Goal: Information Seeking & Learning: Learn about a topic

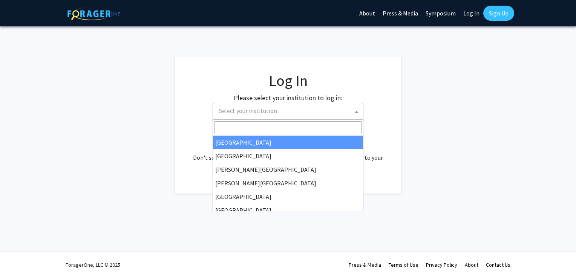
click at [271, 115] on span "Select your institution" at bounding box center [289, 110] width 147 height 15
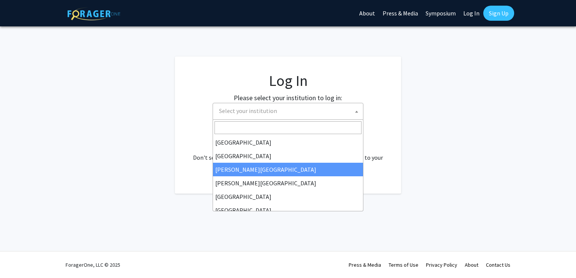
select select "5"
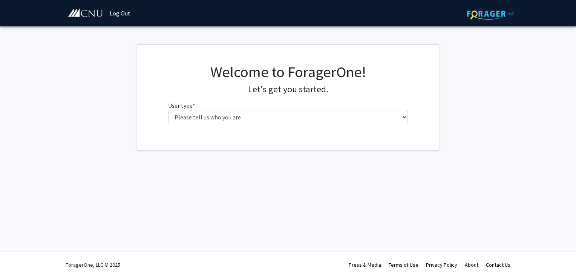
click at [408, 117] on div "Welcome to ForagerOne! Let's get you started. User type * required Please tell …" at bounding box center [289, 97] width 252 height 68
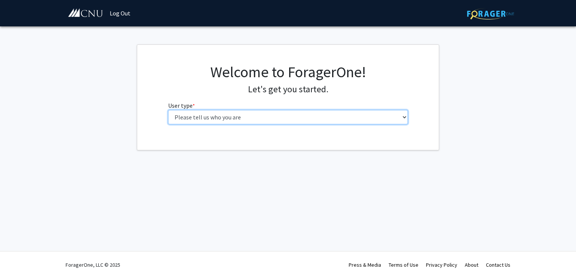
click at [404, 115] on select "Please tell us who you are Undergraduate Student Master's Student Doctoral Cand…" at bounding box center [288, 117] width 240 height 14
select select "1: undergrad"
click at [168, 110] on select "Please tell us who you are Undergraduate Student Master's Student Doctoral Cand…" at bounding box center [288, 117] width 240 height 14
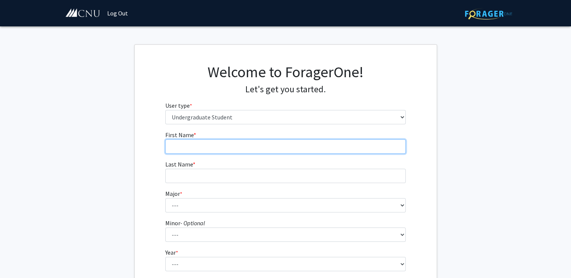
click at [282, 147] on input "First Name * required" at bounding box center [285, 147] width 240 height 14
type input "[PERSON_NAME]"
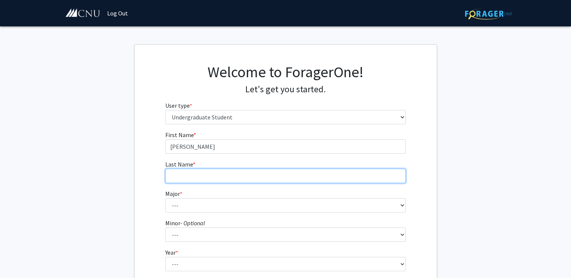
type input "[PERSON_NAME]"
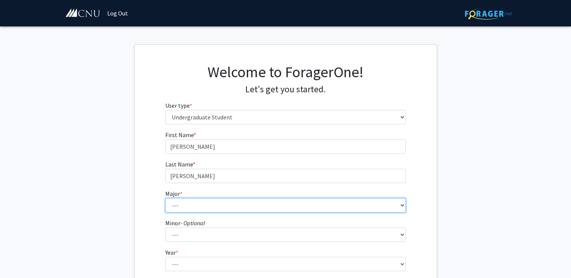
click at [207, 211] on select "--- Accounting Applied Physics Art History Biochemistry Biology Chemistry Class…" at bounding box center [285, 205] width 240 height 14
select select "35: 646"
click at [165, 198] on select "--- Accounting Applied Physics Art History Biochemistry Biology Chemistry Class…" at bounding box center [285, 205] width 240 height 14
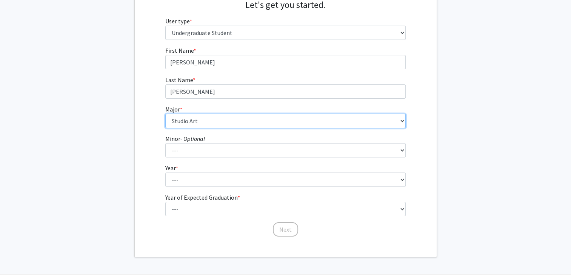
scroll to position [100, 0]
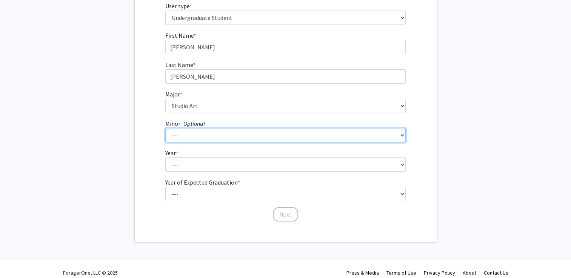
click at [186, 131] on select "--- African American Studies American Studies Anthropology Asian Studies Busine…" at bounding box center [285, 135] width 240 height 14
select select "18: 421"
click at [165, 128] on select "--- African American Studies American Studies Anthropology Asian Studies Busine…" at bounding box center [285, 135] width 240 height 14
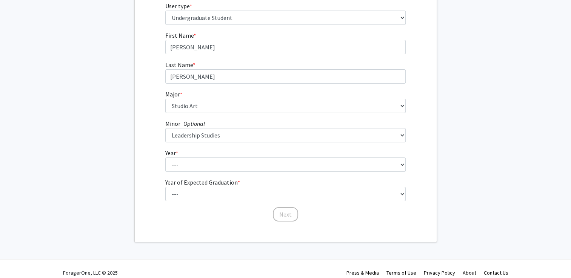
click at [130, 144] on fg-get-started "Welcome to ForagerOne! Let's get you started. User type * required Please tell …" at bounding box center [285, 94] width 571 height 298
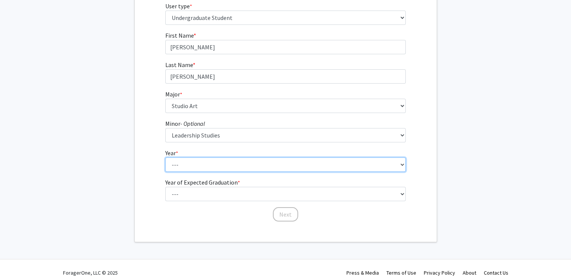
click at [173, 165] on select "--- First-year Sophomore Junior Senior Postbaccalaureate Certificate" at bounding box center [285, 165] width 240 height 14
select select "1: first-year"
click at [165, 158] on select "--- First-year Sophomore Junior Senior Postbaccalaureate Certificate" at bounding box center [285, 165] width 240 height 14
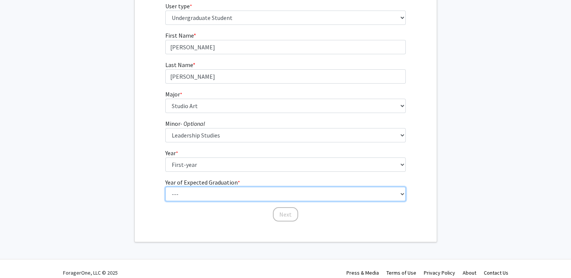
click at [191, 190] on select "--- 2025 2026 2027 2028 2029 2030 2031 2032 2033 2034" at bounding box center [285, 194] width 240 height 14
select select "5: 2029"
click at [165, 187] on select "--- 2025 2026 2027 2028 2029 2030 2031 2032 2033 2034" at bounding box center [285, 194] width 240 height 14
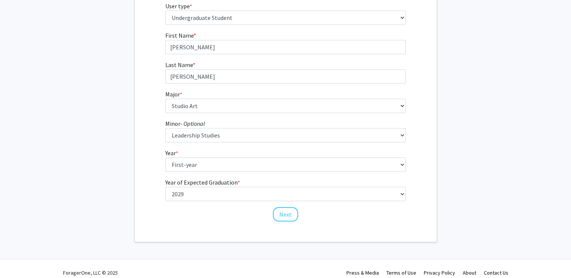
click at [141, 188] on div "First Name * required [PERSON_NAME] Last Name * required [PERSON_NAME] * requir…" at bounding box center [286, 127] width 302 height 192
click at [287, 216] on button "Next" at bounding box center [285, 214] width 25 height 14
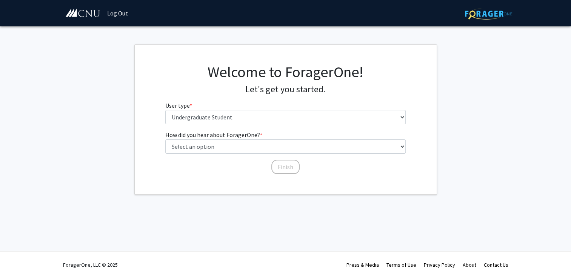
scroll to position [0, 0]
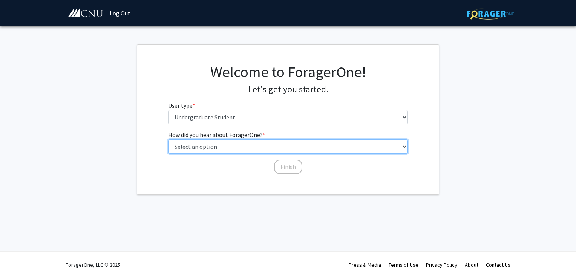
click at [257, 143] on select "Select an option Peer/student recommendation Faculty/staff recommendation Unive…" at bounding box center [288, 147] width 240 height 14
select select "2: faculty_recommendation"
click at [168, 140] on select "Select an option Peer/student recommendation Faculty/staff recommendation Unive…" at bounding box center [288, 147] width 240 height 14
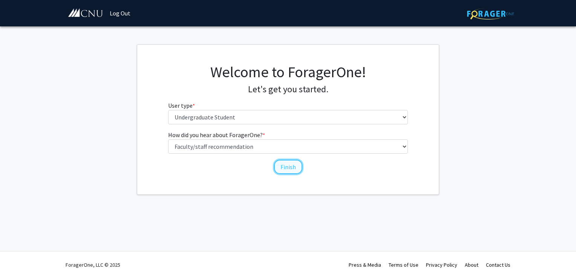
click at [296, 164] on button "Finish" at bounding box center [288, 167] width 28 height 14
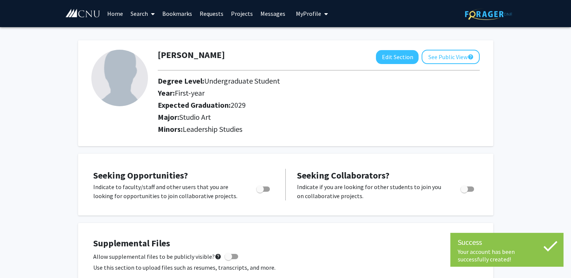
click at [109, 80] on img at bounding box center [119, 78] width 57 height 57
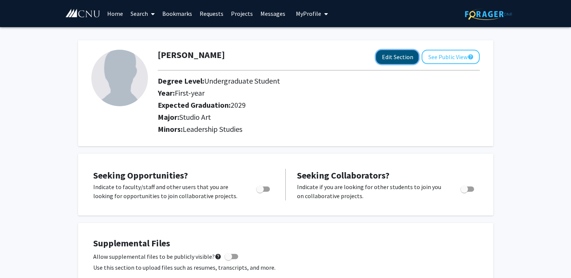
click at [386, 57] on button "Edit Section" at bounding box center [397, 57] width 43 height 14
select select "first-year"
select select "2029"
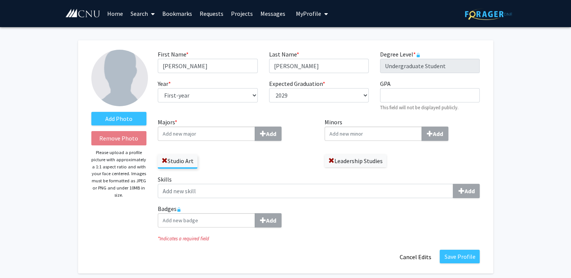
click at [199, 130] on input "Majors * Add" at bounding box center [206, 134] width 97 height 14
type input "b"
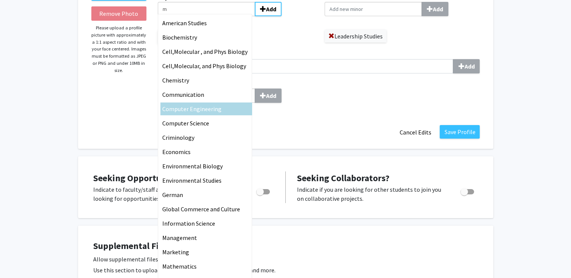
scroll to position [127, 0]
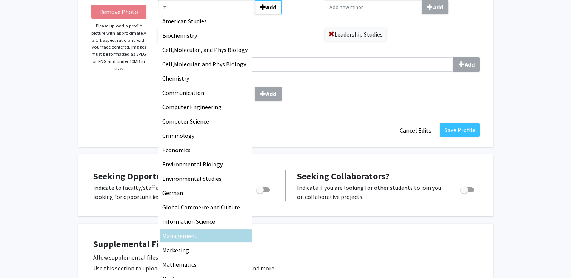
type input "m"
click at [196, 235] on div "M anage m ent" at bounding box center [206, 236] width 88 height 9
click at [196, 14] on input "m" at bounding box center [206, 7] width 97 height 14
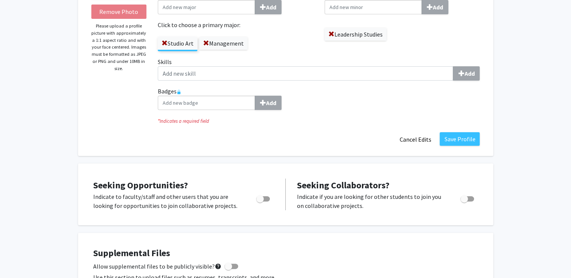
click at [264, 137] on div "Save Profile Cancel Edits" at bounding box center [318, 139] width 333 height 14
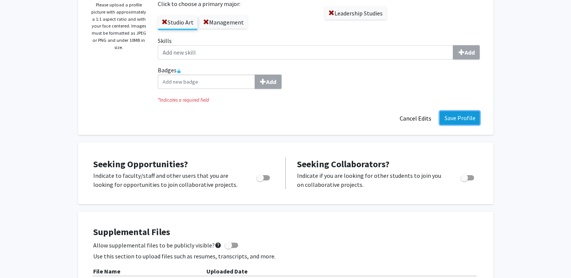
click at [468, 119] on button "Save Profile" at bounding box center [459, 118] width 40 height 14
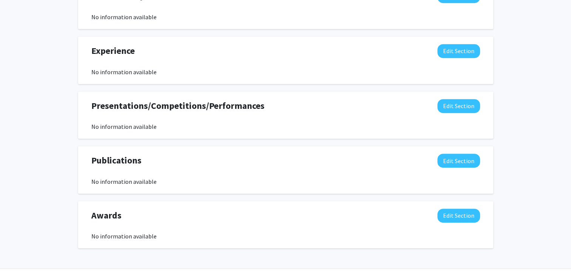
scroll to position [0, 0]
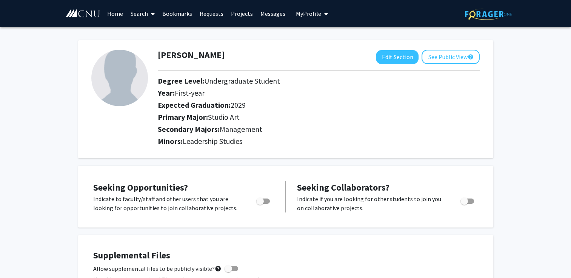
click at [150, 13] on span at bounding box center [151, 14] width 7 height 26
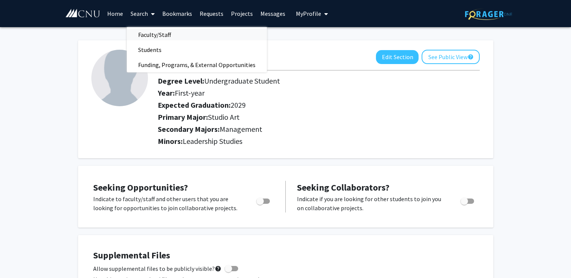
click at [155, 37] on span "Faculty/Staff" at bounding box center [154, 34] width 55 height 15
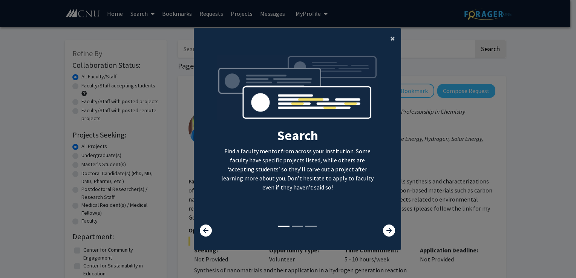
click at [393, 37] on button "×" at bounding box center [392, 38] width 17 height 21
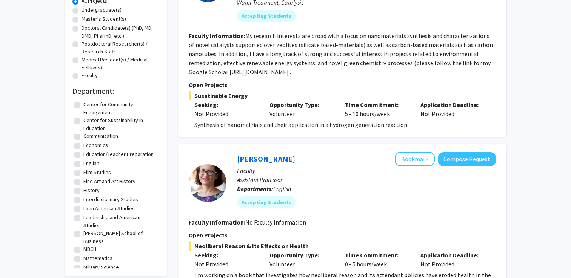
scroll to position [154, 0]
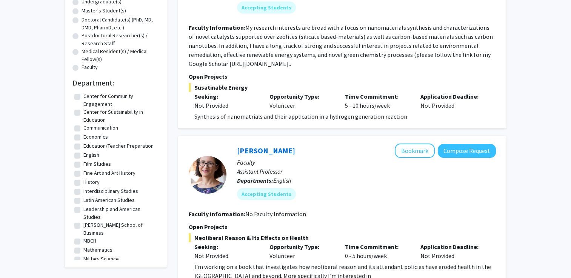
click at [83, 172] on label "Fine Art and Art History" at bounding box center [109, 173] width 52 height 8
click at [83, 172] on input "Fine Art and Art History" at bounding box center [85, 171] width 5 height 5
checkbox input "true"
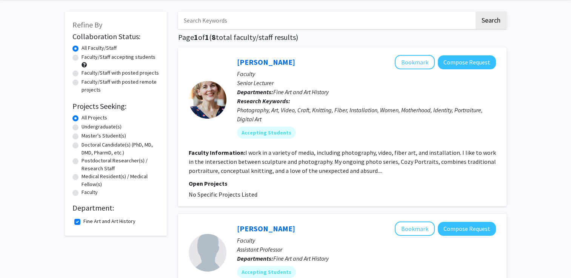
scroll to position [29, 0]
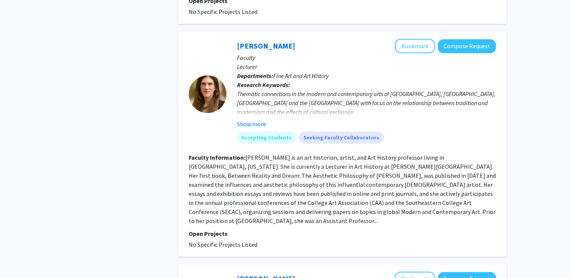
scroll to position [333, 0]
click at [253, 120] on button "Show more" at bounding box center [251, 123] width 29 height 9
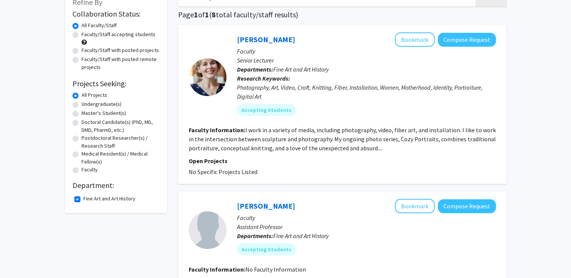
scroll to position [0, 0]
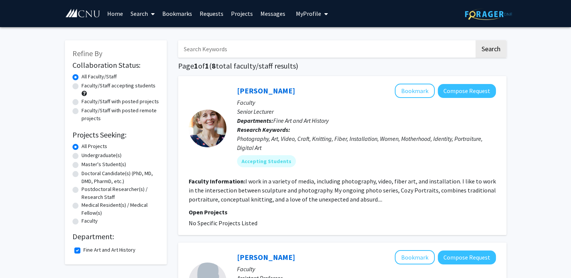
click at [83, 251] on label "Fine Art and Art History" at bounding box center [109, 250] width 52 height 8
click at [83, 251] on input "Fine Art and Art History" at bounding box center [85, 248] width 5 height 5
checkbox input "false"
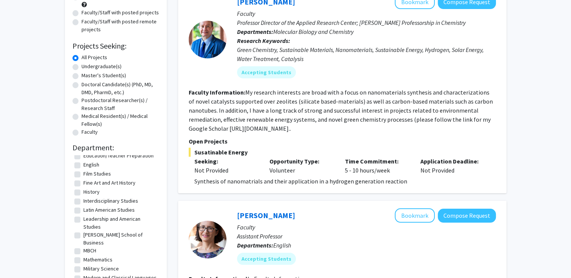
scroll to position [57, 0]
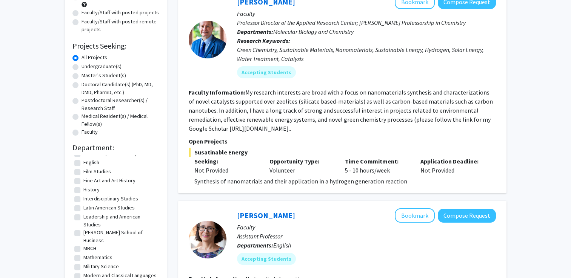
click at [83, 231] on label "[PERSON_NAME] School of Business" at bounding box center [120, 237] width 74 height 16
click at [83, 231] on input "[PERSON_NAME] School of Business" at bounding box center [85, 231] width 5 height 5
checkbox input "true"
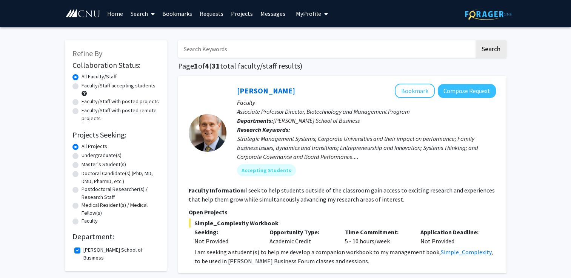
click at [83, 248] on label "[PERSON_NAME] School of Business" at bounding box center [120, 254] width 74 height 16
click at [83, 248] on input "[PERSON_NAME] School of Business" at bounding box center [85, 248] width 5 height 5
checkbox input "false"
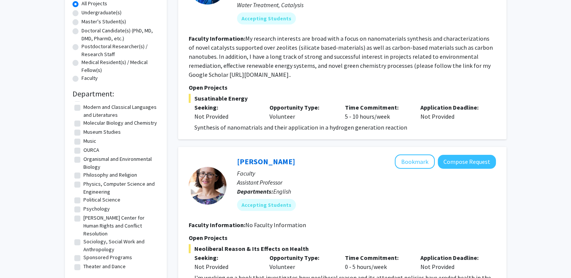
scroll to position [173, 0]
click at [83, 207] on label "Psychology" at bounding box center [96, 208] width 26 height 8
click at [83, 207] on input "Psychology" at bounding box center [85, 206] width 5 height 5
checkbox input "true"
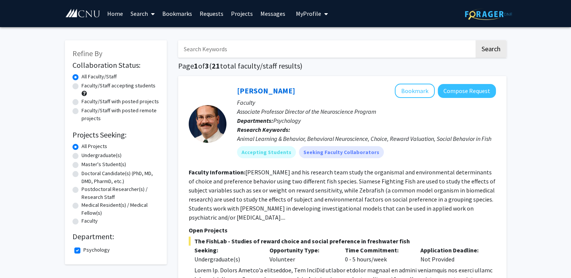
click at [83, 250] on label "Psychology" at bounding box center [96, 250] width 26 height 8
click at [83, 250] on input "Psychology" at bounding box center [85, 248] width 5 height 5
checkbox input "false"
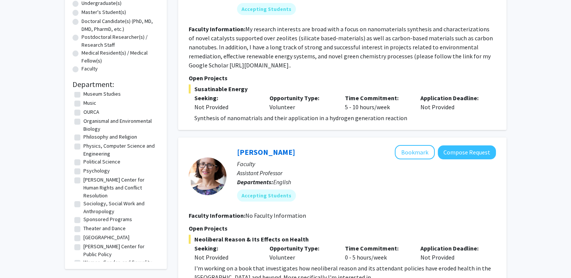
scroll to position [153, 0]
click at [113, 224] on label "Theater and Dance" at bounding box center [104, 228] width 42 height 8
click at [88, 224] on input "Theater and Dance" at bounding box center [85, 226] width 5 height 5
checkbox input "true"
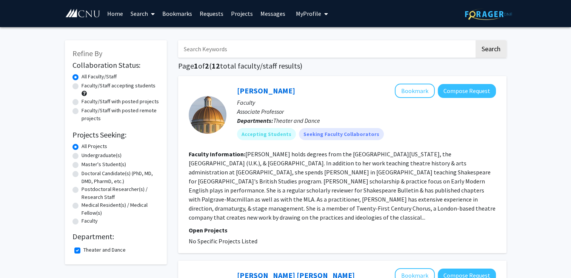
click at [83, 249] on label "Theater and Dance" at bounding box center [104, 250] width 42 height 8
click at [83, 249] on input "Theater and Dance" at bounding box center [85, 248] width 5 height 5
checkbox input "false"
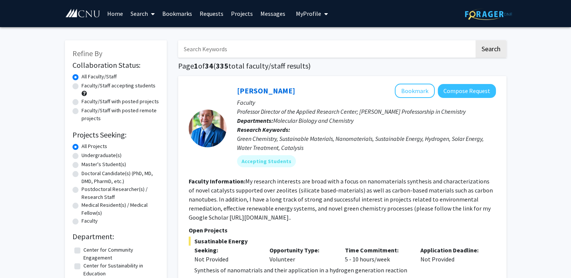
click at [244, 56] on input "Search Keywords" at bounding box center [326, 48] width 296 height 17
click at [475, 40] on button "Search" at bounding box center [490, 48] width 31 height 17
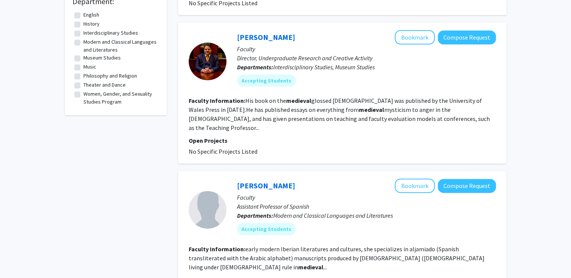
scroll to position [235, 0]
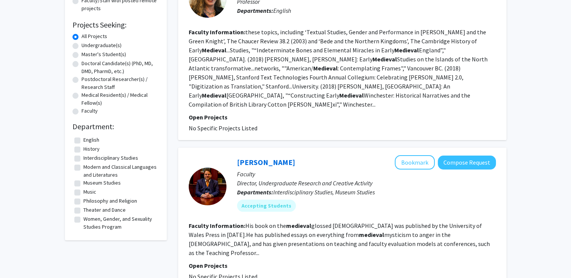
scroll to position [0, 0]
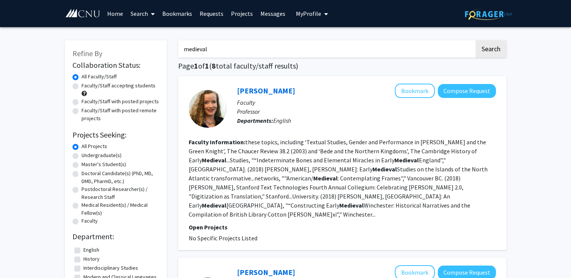
click at [299, 54] on input "medieval" at bounding box center [326, 48] width 296 height 17
type input "m"
click at [475, 40] on button "Search" at bounding box center [490, 48] width 31 height 17
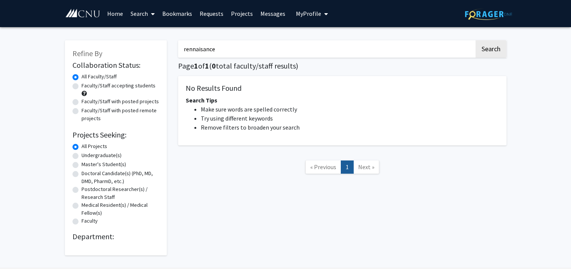
click at [194, 49] on input "rennaisance" at bounding box center [326, 48] width 296 height 17
click at [499, 51] on button "Search" at bounding box center [490, 48] width 31 height 17
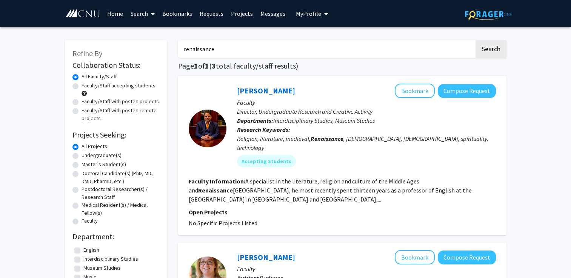
click at [464, 49] on input "renaissance" at bounding box center [326, 48] width 296 height 17
type input "r"
click at [475, 40] on button "Search" at bounding box center [490, 48] width 31 height 17
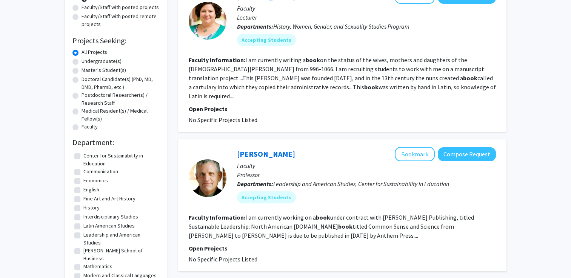
scroll to position [95, 0]
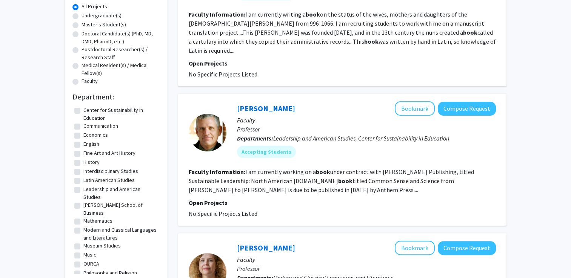
scroll to position [0, 0]
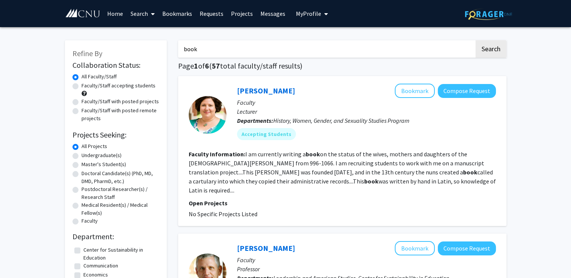
click at [394, 46] on input "book" at bounding box center [326, 48] width 296 height 17
type input "b"
click at [475, 40] on button "Search" at bounding box center [490, 48] width 31 height 17
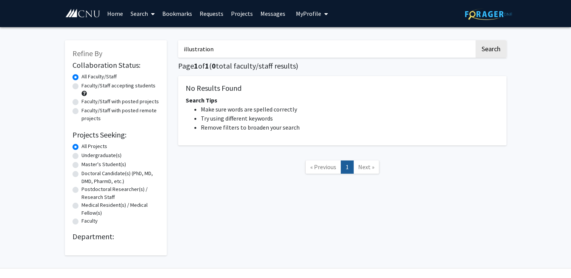
click at [370, 53] on input "illustration" at bounding box center [326, 48] width 296 height 17
type input "i"
click at [475, 40] on button "Search" at bounding box center [490, 48] width 31 height 17
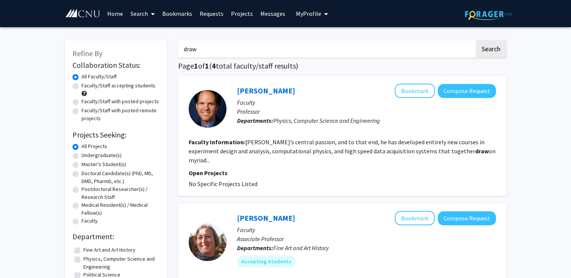
click at [398, 52] on input "draw" at bounding box center [326, 48] width 296 height 17
type input "d"
type input "paint"
click at [475, 40] on button "Search" at bounding box center [490, 48] width 31 height 17
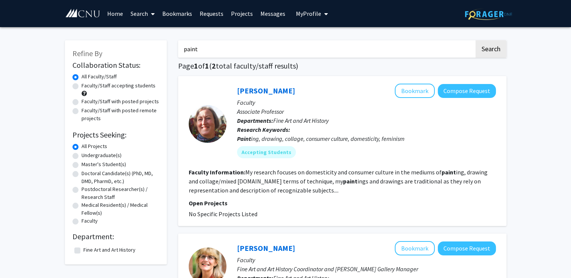
click at [525, 140] on div "Refine By Collaboration Status: Collaboration Status All Faculty/Staff Collabor…" at bounding box center [285, 216] width 571 height 378
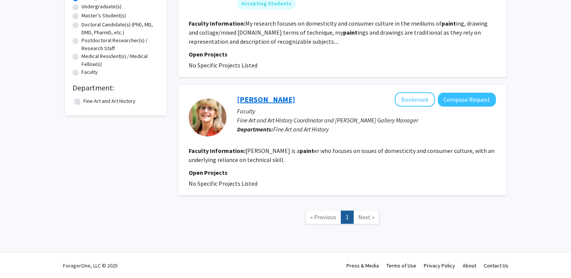
click at [261, 100] on link "[PERSON_NAME]" at bounding box center [266, 99] width 58 height 9
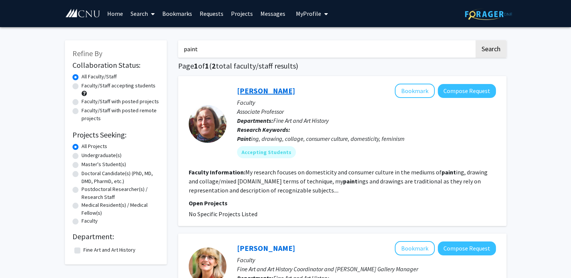
click at [270, 88] on link "[PERSON_NAME]" at bounding box center [266, 90] width 58 height 9
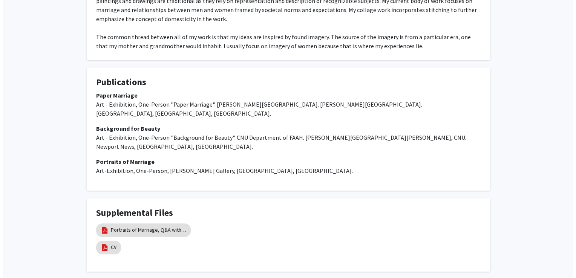
scroll to position [330, 0]
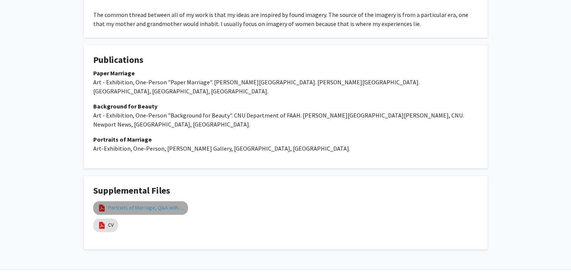
click at [129, 204] on link "Portraits of Marriage, Q&A with Curator [PERSON_NAME]" at bounding box center [145, 208] width 75 height 8
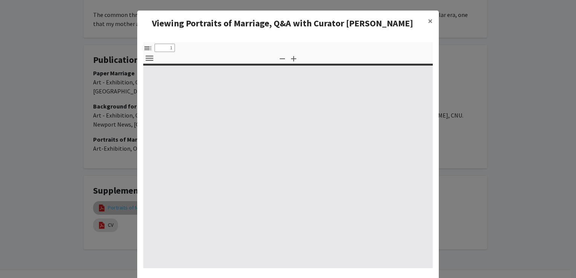
select select "custom"
type input "0"
select select "custom"
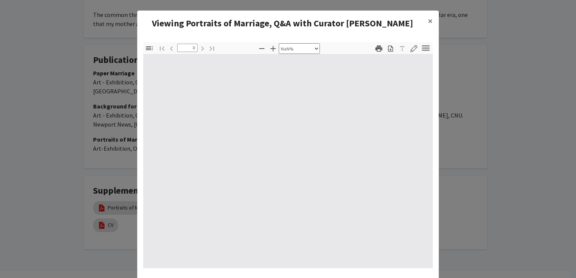
type input "1"
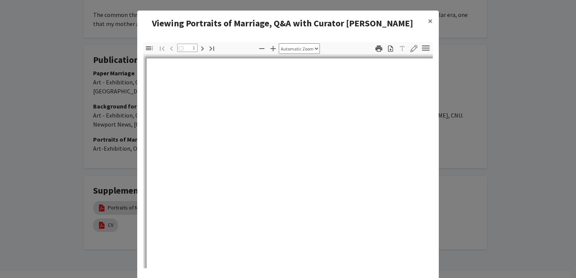
select select "auto"
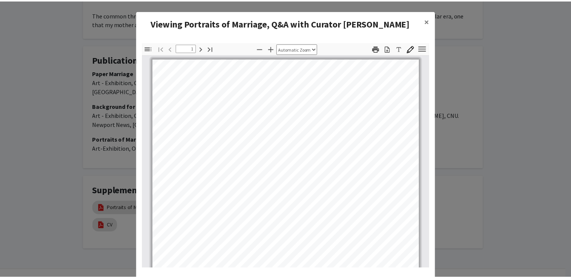
scroll to position [0, 0]
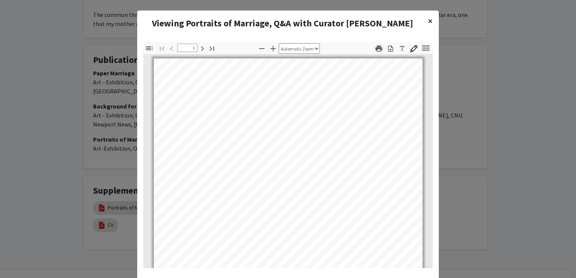
click at [428, 19] on span "×" at bounding box center [430, 21] width 5 height 12
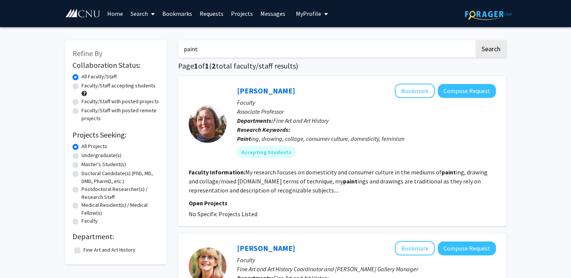
click at [75, 98] on div "Faculty/Staff with posted projects" at bounding box center [115, 102] width 87 height 9
click at [81, 100] on label "Faculty/Staff with posted projects" at bounding box center [119, 102] width 77 height 8
click at [81, 100] on input "Faculty/Staff with posted projects" at bounding box center [83, 100] width 5 height 5
radio input "true"
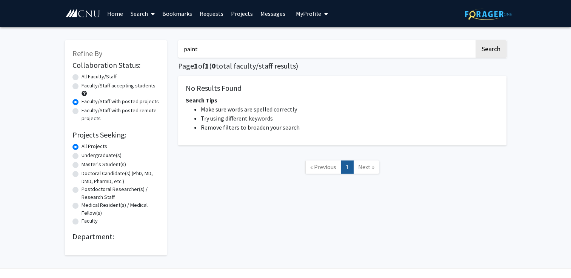
click at [234, 55] on input "paint" at bounding box center [326, 48] width 296 height 17
type input "p"
click at [493, 49] on button "Search" at bounding box center [490, 48] width 31 height 17
radio input "true"
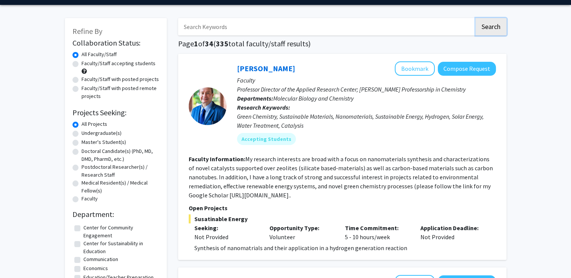
scroll to position [23, 0]
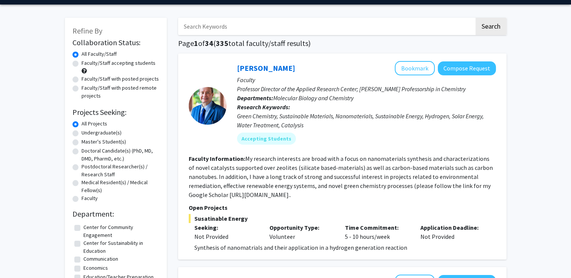
click at [81, 63] on label "Faculty/Staff accepting students" at bounding box center [118, 63] width 74 height 8
click at [81, 63] on input "Faculty/Staff accepting students" at bounding box center [83, 61] width 5 height 5
radio input "true"
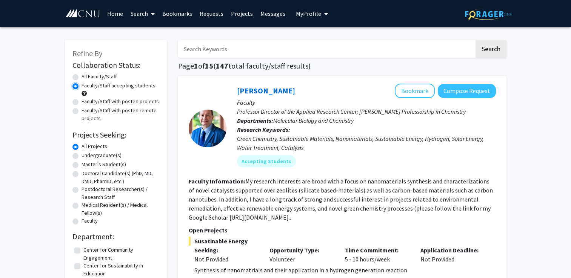
scroll to position [77, 0]
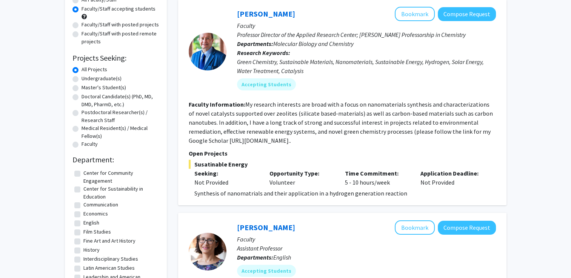
click at [83, 241] on label "Fine Art and Art History" at bounding box center [109, 241] width 52 height 8
click at [83, 241] on input "Fine Art and Art History" at bounding box center [85, 239] width 5 height 5
checkbox input "true"
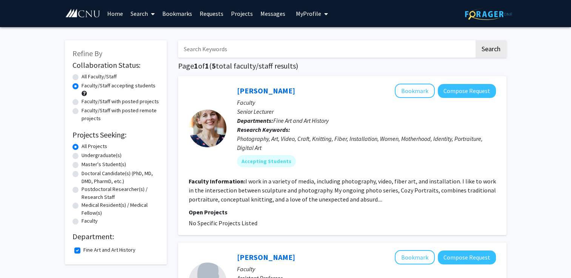
drag, startPoint x: 548, startPoint y: 169, endPoint x: 525, endPoint y: 166, distance: 23.2
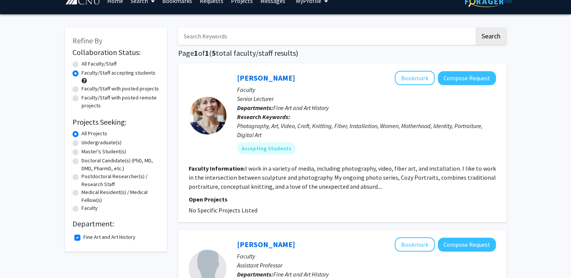
scroll to position [14, 0]
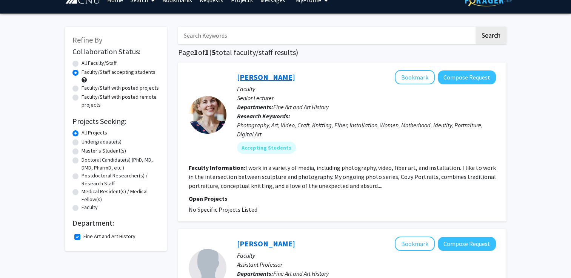
click at [269, 76] on link "[PERSON_NAME]" at bounding box center [266, 76] width 58 height 9
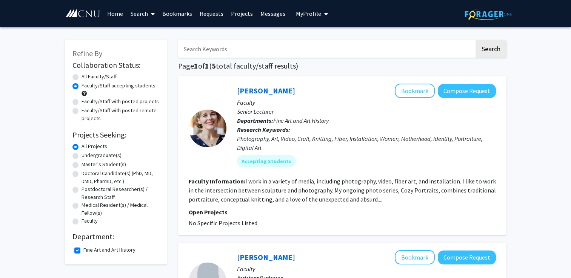
drag, startPoint x: 74, startPoint y: 78, endPoint x: 72, endPoint y: 75, distance: 3.9
click at [72, 75] on div "Refine By Collaboration Status: Collaboration Status All Faculty/Staff Collabor…" at bounding box center [116, 152] width 102 height 224
drag, startPoint x: 72, startPoint y: 75, endPoint x: 77, endPoint y: 75, distance: 4.9
click at [81, 75] on label "All Faculty/Staff" at bounding box center [98, 77] width 35 height 8
click at [81, 75] on input "All Faculty/Staff" at bounding box center [83, 75] width 5 height 5
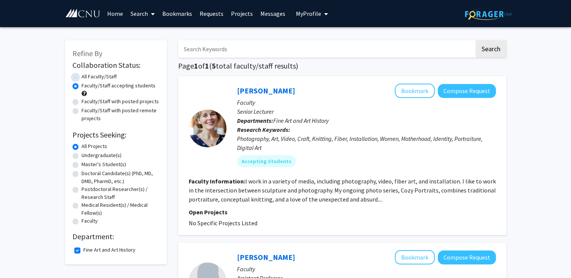
radio input "true"
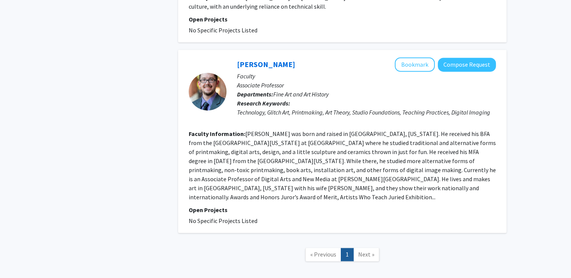
scroll to position [1117, 0]
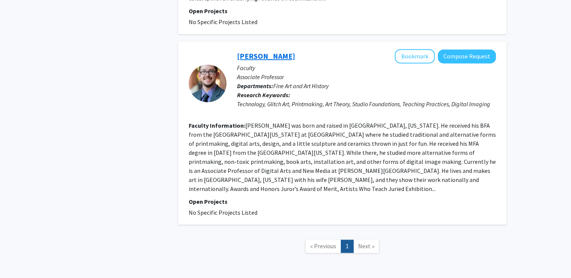
click at [260, 51] on link "[PERSON_NAME]" at bounding box center [266, 55] width 58 height 9
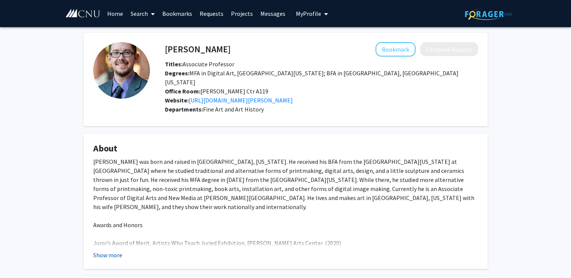
click at [115, 251] on button "Show more" at bounding box center [107, 255] width 29 height 9
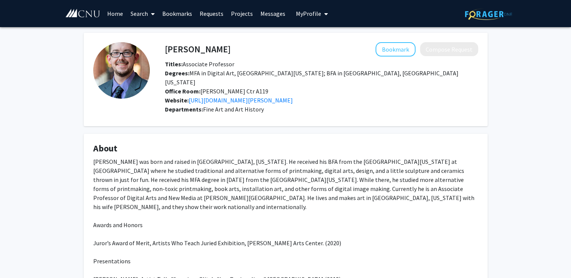
click at [54, 201] on div "[PERSON_NAME] Bookmark Compose Request Titles: Associate Professor Degrees: MFA…" at bounding box center [285, 279] width 571 height 504
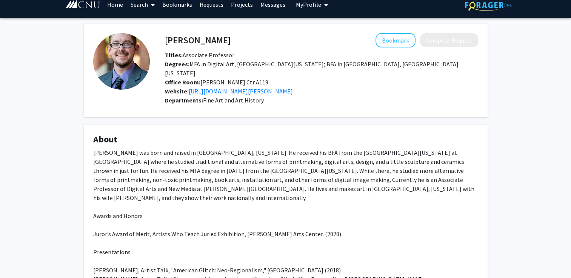
scroll to position [9, 0]
